Goal: Task Accomplishment & Management: Use online tool/utility

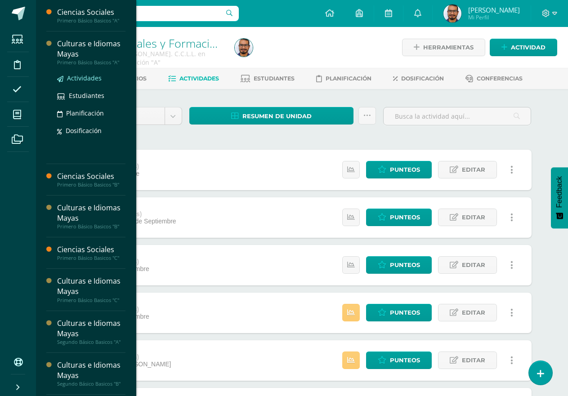
click at [90, 78] on span "Actividades" at bounding box center [84, 78] width 35 height 9
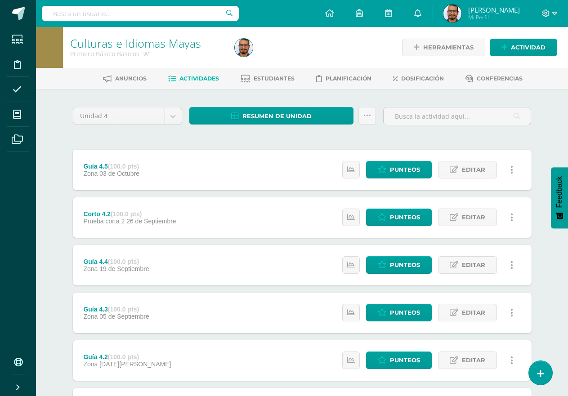
click at [90, 144] on div "Unidad 4 Unidad 1 Unidad 2 Unidad 3 Unidad 4 Resumen de unidad Descargar como H…" at bounding box center [302, 312] width 466 height 411
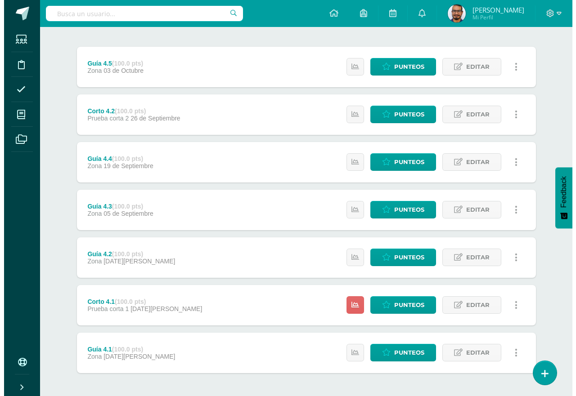
scroll to position [140, 0]
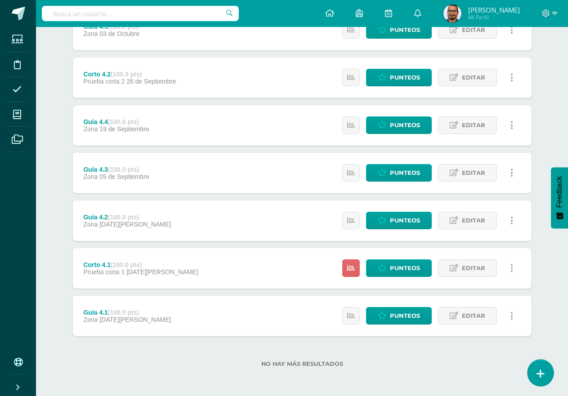
click at [540, 367] on link at bounding box center [541, 373] width 26 height 26
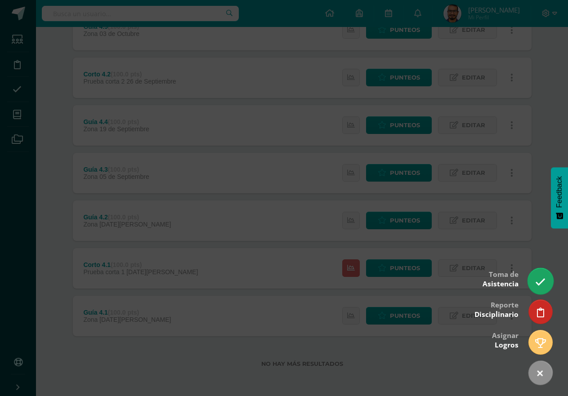
click at [543, 280] on icon at bounding box center [540, 282] width 10 height 10
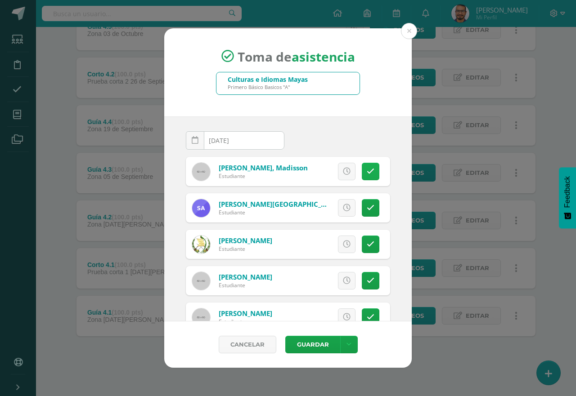
click at [367, 175] on icon at bounding box center [371, 172] width 8 height 8
click at [340, 169] on link "Excusa" at bounding box center [327, 172] width 58 height 18
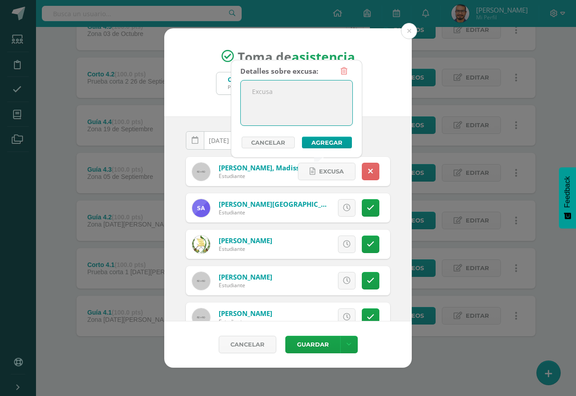
click at [298, 113] on textarea at bounding box center [297, 103] width 112 height 45
type textarea "."
click at [317, 140] on button "Agregar" at bounding box center [327, 143] width 50 height 12
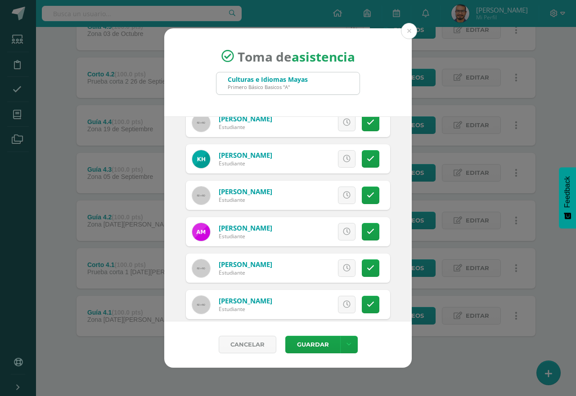
scroll to position [495, 0]
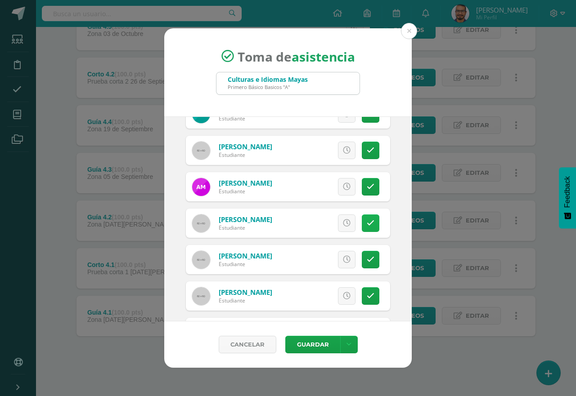
click at [362, 225] on link at bounding box center [371, 224] width 18 height 18
click at [333, 225] on span "Excusa" at bounding box center [331, 223] width 25 height 17
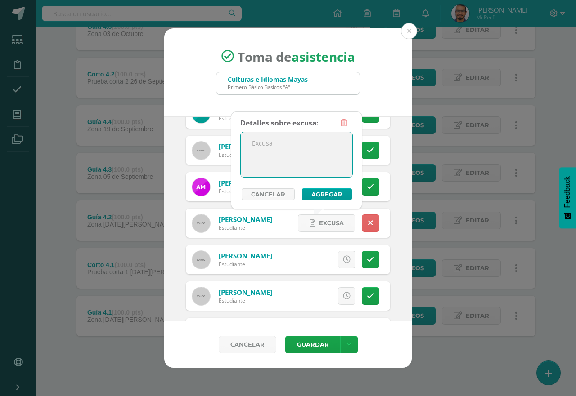
click at [321, 159] on textarea at bounding box center [297, 154] width 112 height 45
type textarea "."
click at [334, 195] on button "Agregar" at bounding box center [327, 194] width 50 height 12
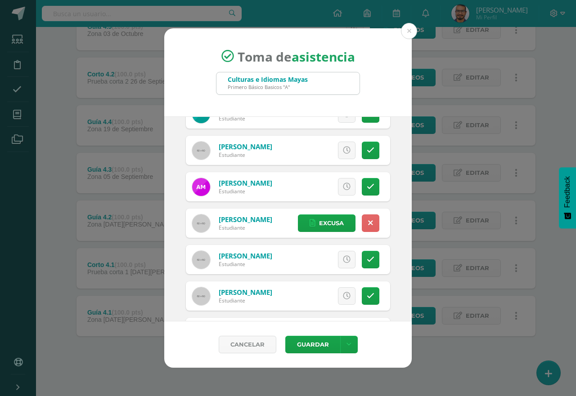
scroll to position [540, 0]
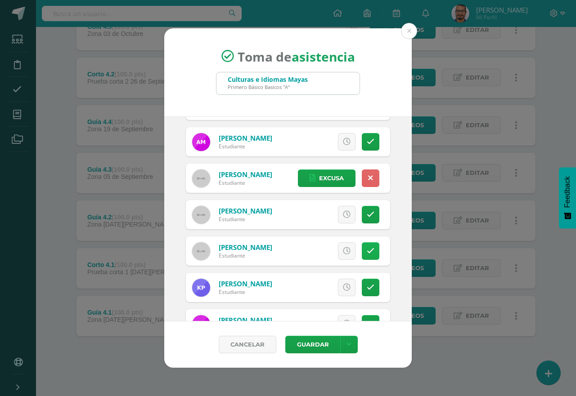
click at [367, 254] on icon at bounding box center [371, 251] width 8 height 8
click at [332, 245] on span "Excusa" at bounding box center [331, 251] width 25 height 17
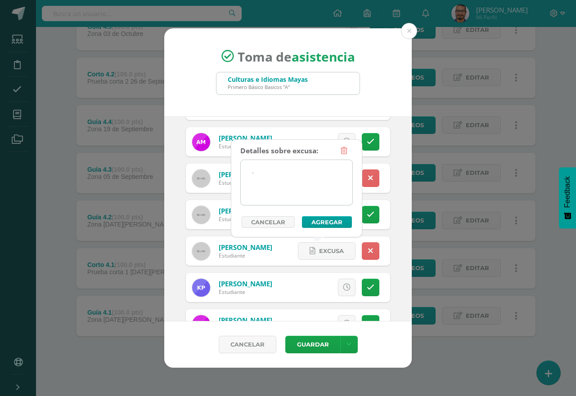
click at [335, 180] on textarea "." at bounding box center [297, 182] width 112 height 45
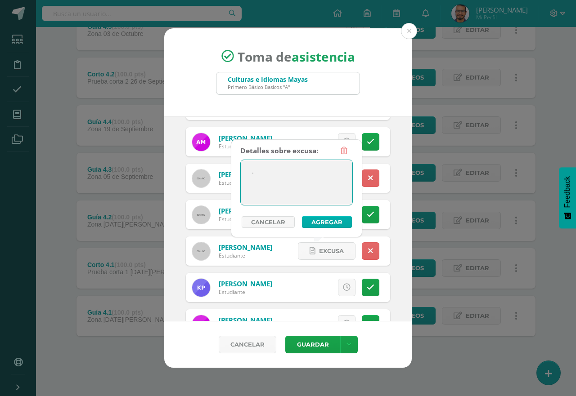
type textarea "."
click at [345, 220] on button "Agregar" at bounding box center [327, 222] width 50 height 12
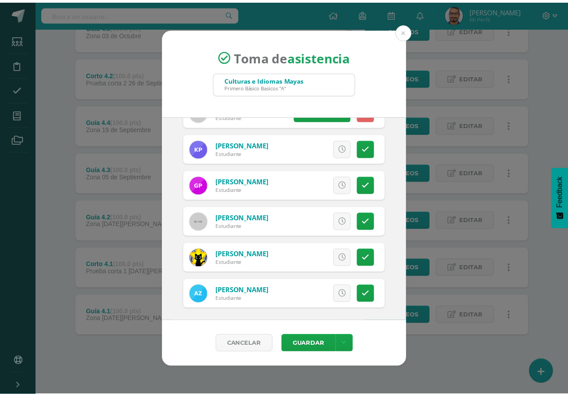
scroll to position [681, 0]
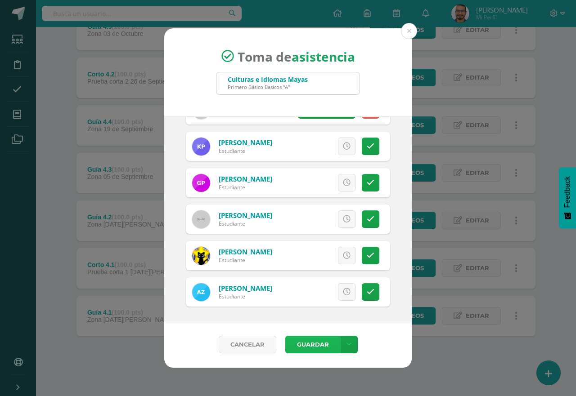
click at [327, 348] on button "Guardar" at bounding box center [312, 345] width 55 height 18
click at [60, 227] on div "Toma de asistencia Culturas e Idiomas Mayas Primero Básico Basicos "A" 2025-09-…" at bounding box center [288, 198] width 569 height 340
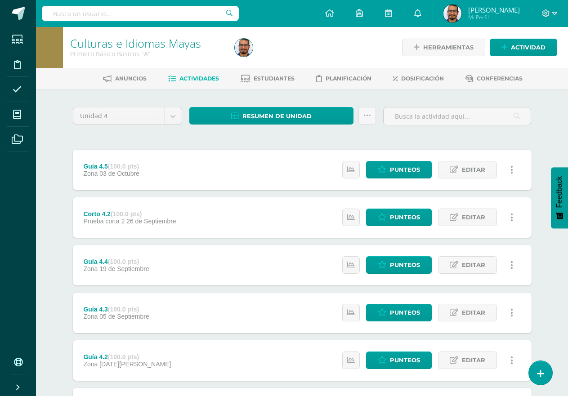
scroll to position [140, 0]
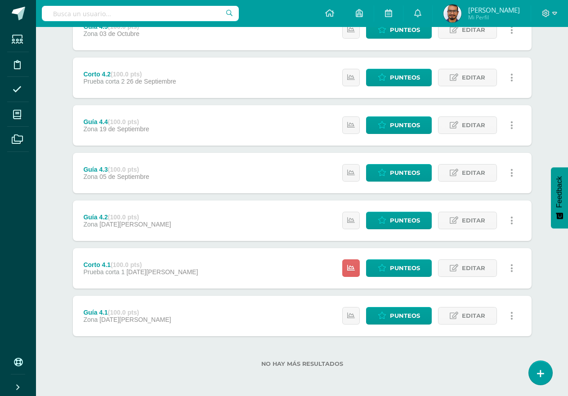
click at [537, 221] on div "Unidad 4 Unidad 1 Unidad 2 Unidad 3 Unidad 4 Resumen de unidad Descargar como H…" at bounding box center [302, 172] width 495 height 447
click at [416, 175] on span "Punteos" at bounding box center [405, 173] width 30 height 17
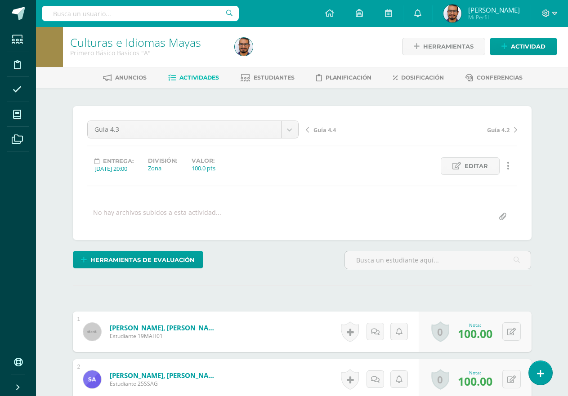
scroll to position [1, 0]
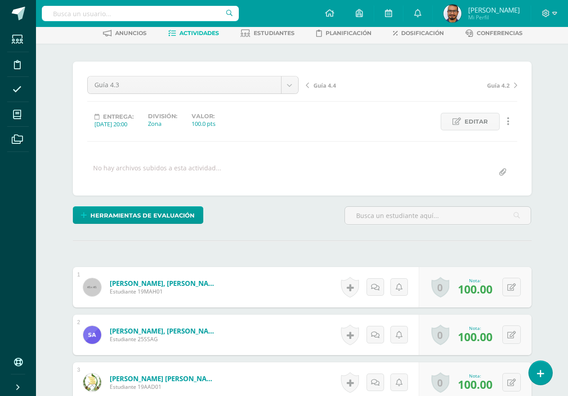
scroll to position [0, 0]
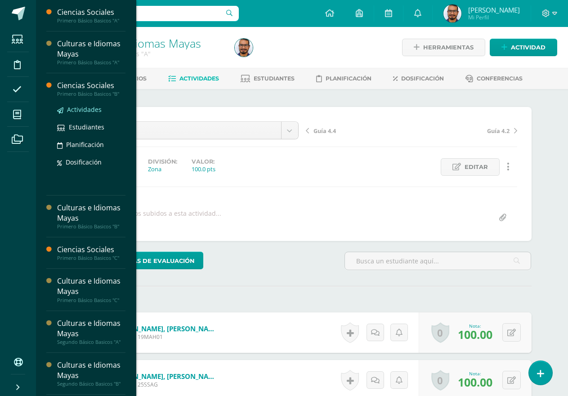
click at [84, 106] on span "Actividades" at bounding box center [84, 109] width 35 height 9
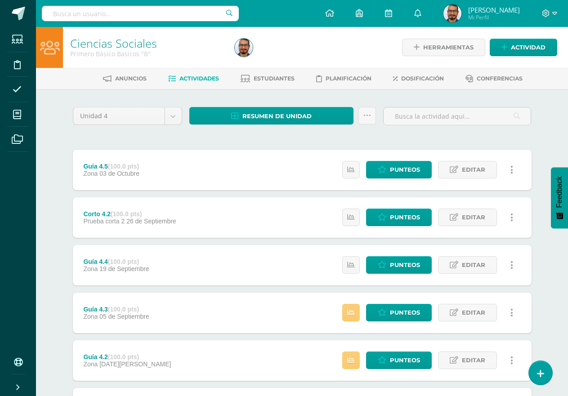
scroll to position [140, 0]
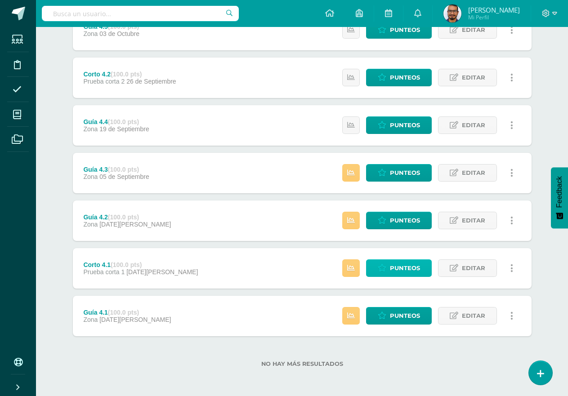
click at [380, 264] on icon at bounding box center [382, 268] width 9 height 8
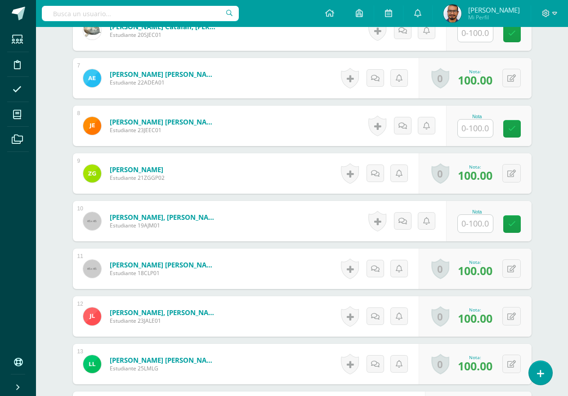
scroll to position [766, 0]
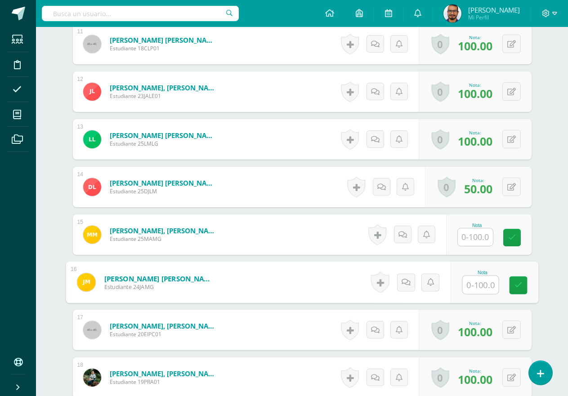
click at [478, 285] on input "text" at bounding box center [480, 285] width 36 height 18
type input "95"
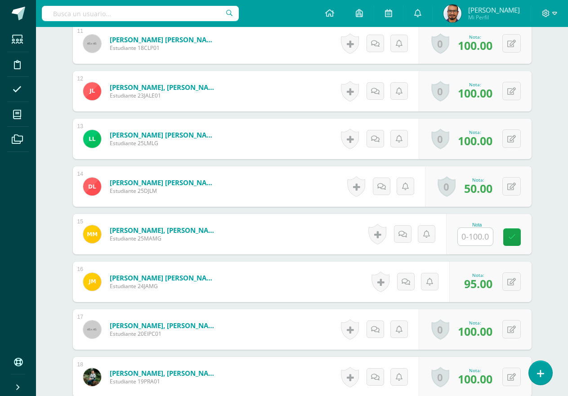
drag, startPoint x: 62, startPoint y: 292, endPoint x: 57, endPoint y: 288, distance: 6.1
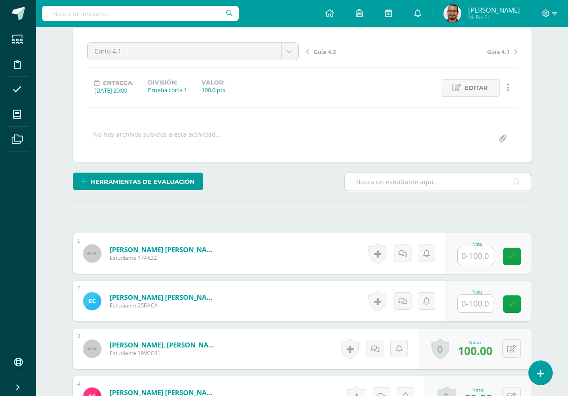
scroll to position [114, 0]
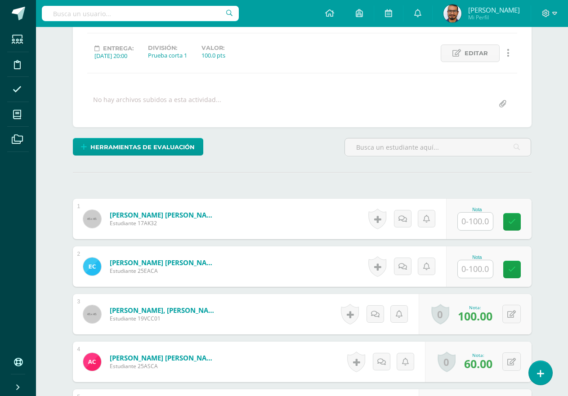
click at [481, 224] on input "text" at bounding box center [475, 222] width 35 height 18
type input "100"
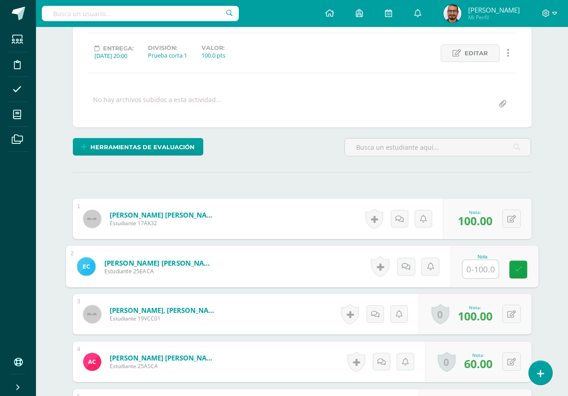
type input "0"
click at [408, 269] on link at bounding box center [412, 267] width 18 height 18
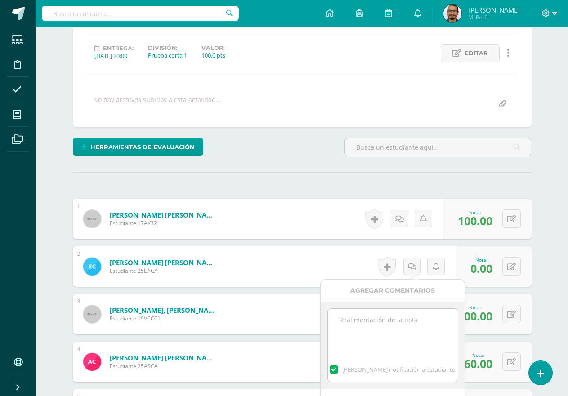
click at [422, 324] on textarea at bounding box center [393, 331] width 130 height 45
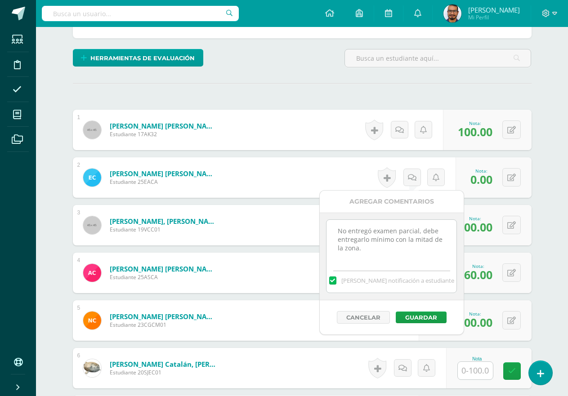
scroll to position [249, 0]
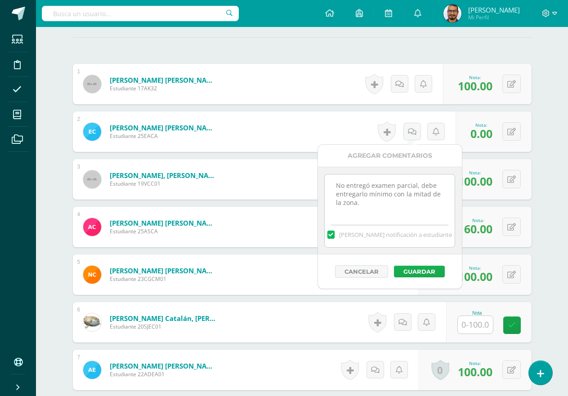
type textarea "No entregó examen parcial, debe entregarlo mínimo con la mitad de la zona."
click at [438, 273] on button "Guardar" at bounding box center [419, 272] width 51 height 12
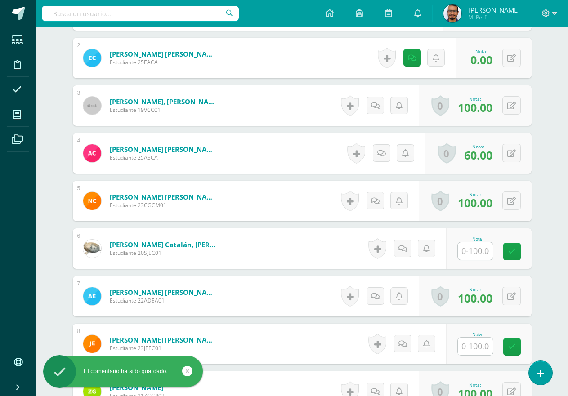
scroll to position [339, 0]
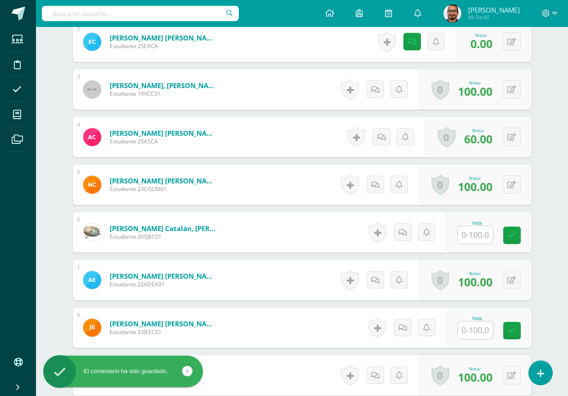
click at [470, 243] on input "text" at bounding box center [475, 235] width 35 height 18
type input "0"
click at [404, 234] on div "Historial de actividad No hay historial para esta actividad Agregar Comentarios…" at bounding box center [415, 232] width 81 height 40
click at [413, 234] on icon at bounding box center [415, 233] width 9 height 8
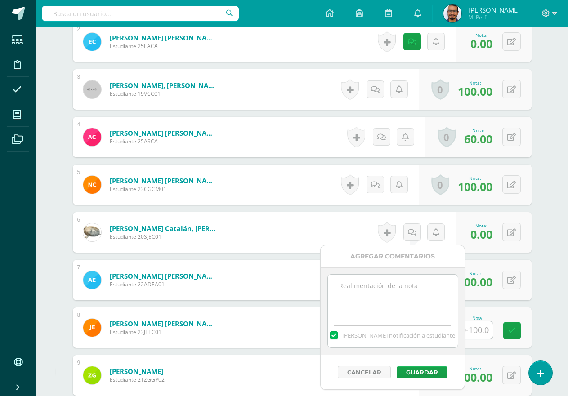
click at [385, 302] on textarea at bounding box center [393, 297] width 130 height 45
type textarea "n"
click at [415, 46] on link at bounding box center [412, 42] width 18 height 18
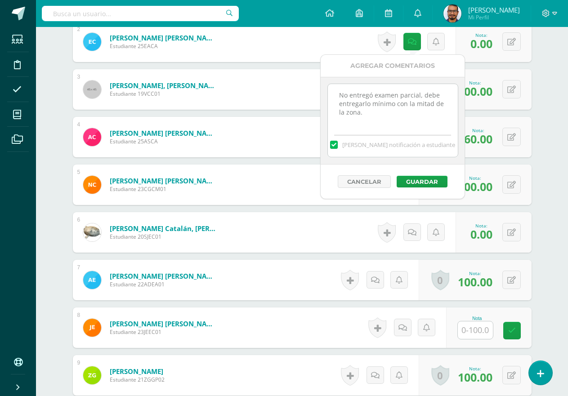
drag, startPoint x: 386, startPoint y: 115, endPoint x: 330, endPoint y: 95, distance: 59.0
click at [330, 95] on textarea "No entregó examen parcial, debe entregarlo mínimo con la mitad de la zona." at bounding box center [393, 106] width 130 height 45
click at [418, 236] on link at bounding box center [412, 233] width 18 height 18
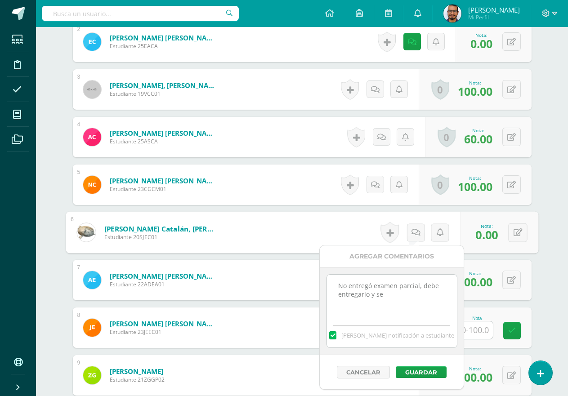
click at [398, 295] on textarea "No entregó examen parcial, debe entregarlo y se" at bounding box center [392, 297] width 130 height 45
drag, startPoint x: 398, startPoint y: 295, endPoint x: 295, endPoint y: 283, distance: 103.3
click at [295, 283] on body "El comentario ha sido guardado. Estudiantes Disciplina Asistencia Mis cursos Ar…" at bounding box center [284, 366] width 568 height 1410
paste textarea "mínimo con la mitad de la zona."
type textarea "No entregó examen parcial, debe entregarlo mínimo con la mitad de la zona."
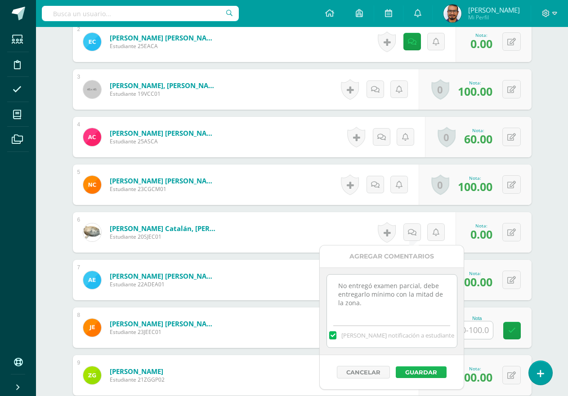
click at [421, 373] on button "Guardar" at bounding box center [421, 373] width 51 height 12
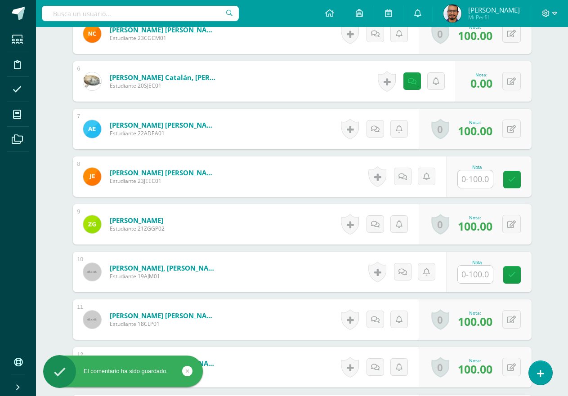
scroll to position [474, 0]
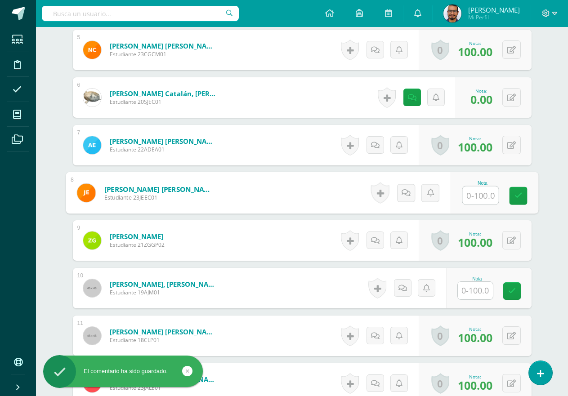
click at [481, 192] on input "text" at bounding box center [480, 196] width 36 height 18
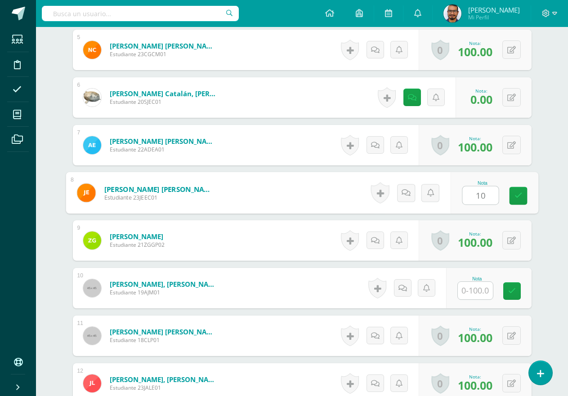
type input "100"
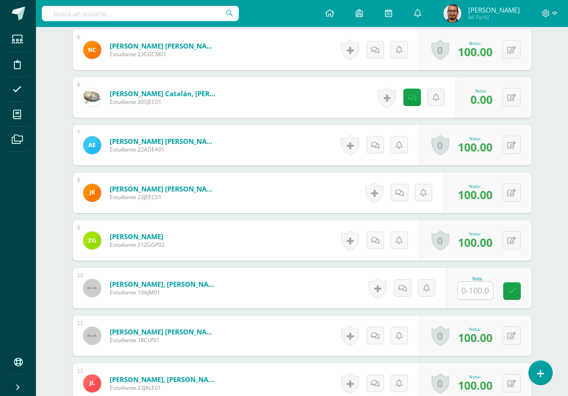
click at [465, 290] on input "text" at bounding box center [475, 291] width 35 height 18
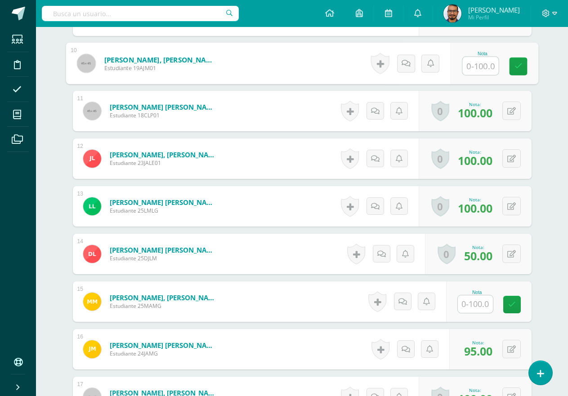
click at [471, 297] on input "text" at bounding box center [475, 305] width 35 height 18
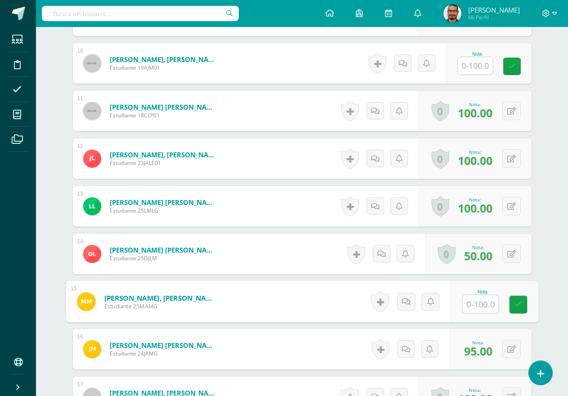
type input "0"
click at [404, 302] on div "Historial de actividad No hay historial para esta actividad Agregar Comentarios…" at bounding box center [418, 302] width 83 height 42
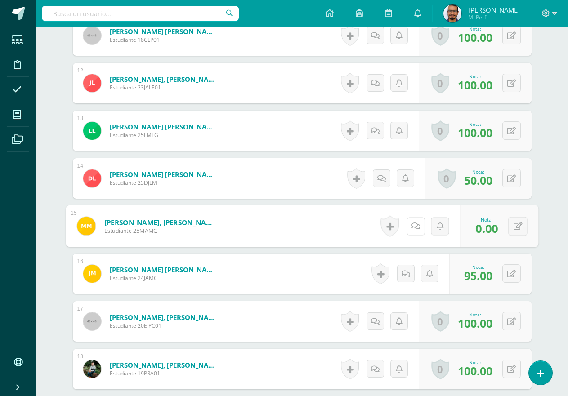
scroll to position [789, 0]
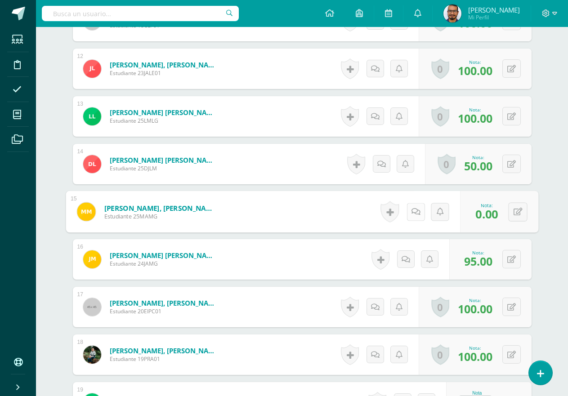
click at [417, 213] on icon at bounding box center [415, 212] width 9 height 8
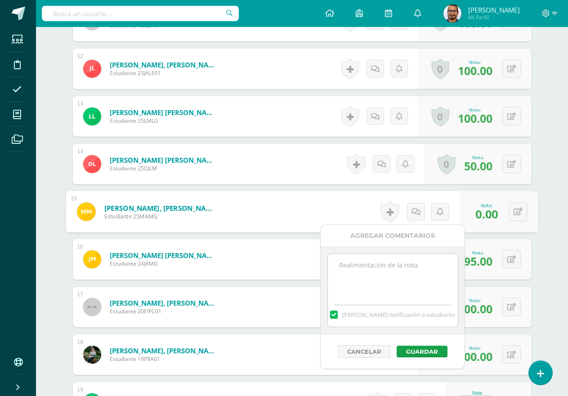
click at [387, 261] on textarea at bounding box center [393, 276] width 130 height 45
paste textarea "No entregó examen parcial, debe entregarlo mínimo con la mitad de la zona."
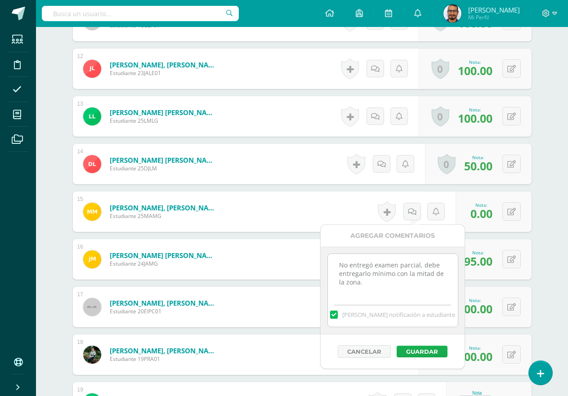
type textarea "No entregó examen parcial, debe entregarlo mínimo con la mitad de la zona."
click at [432, 352] on button "Guardar" at bounding box center [422, 352] width 51 height 12
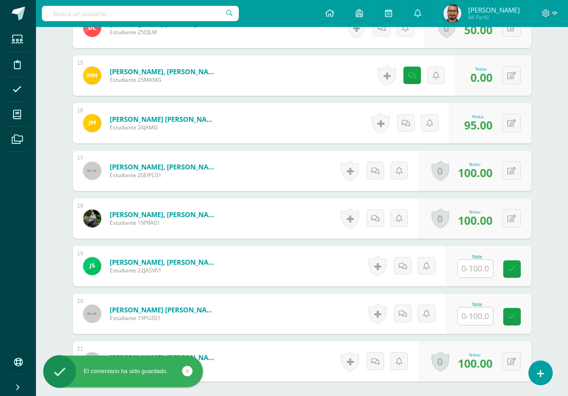
scroll to position [1013, 0]
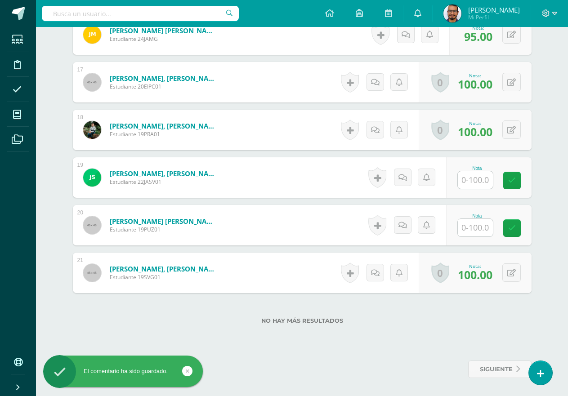
click at [470, 190] on div "Nota" at bounding box center [488, 177] width 85 height 40
click at [479, 183] on input "text" at bounding box center [475, 180] width 35 height 18
type input "0"
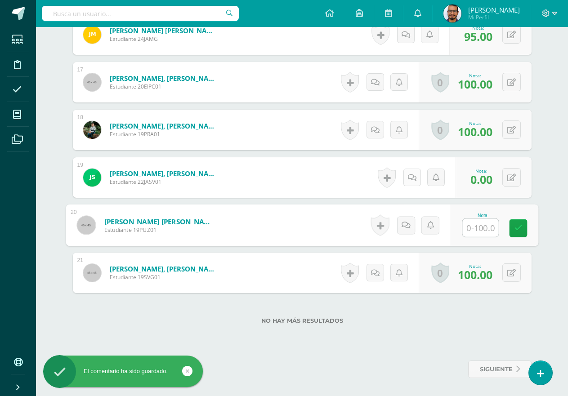
click at [405, 175] on div "Historial de actividad No hay historial para esta actividad Agregar Comentarios…" at bounding box center [415, 177] width 81 height 40
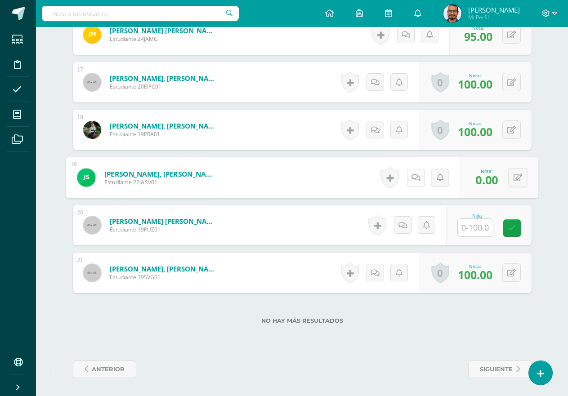
click at [415, 182] on link at bounding box center [416, 178] width 18 height 18
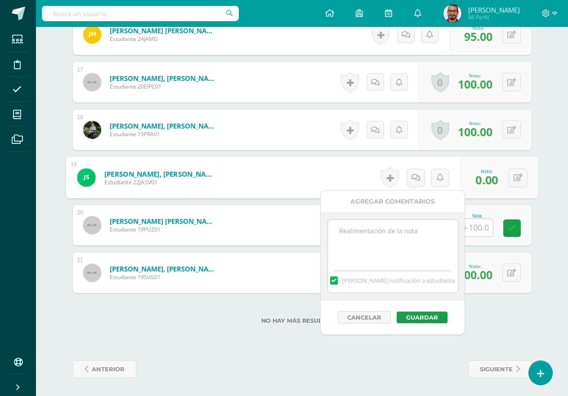
click at [401, 231] on textarea at bounding box center [393, 242] width 130 height 45
paste textarea "No entregó examen parcial, debe entregarlo mínimo con la mitad de la zona."
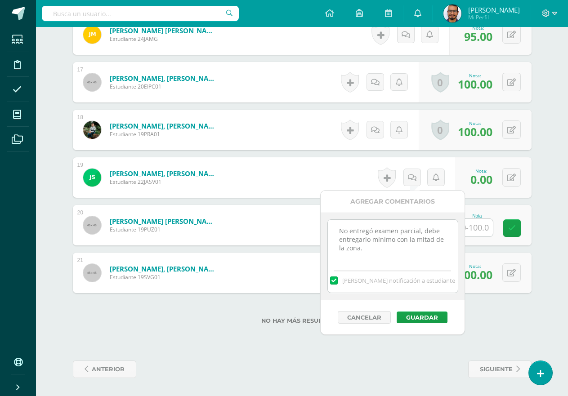
type textarea "No entregó examen parcial, debe entregarlo mínimo con la mitad de la zona."
click at [431, 325] on div "Cancelar Guardar" at bounding box center [393, 317] width 144 height 34
click at [432, 323] on button "Guardar" at bounding box center [422, 318] width 51 height 12
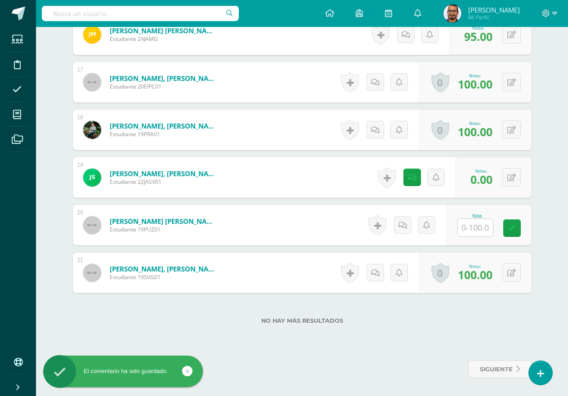
click at [382, 331] on div "No hay más resultados" at bounding box center [302, 314] width 459 height 42
